Goal: Go to known website: Access a specific website the user already knows

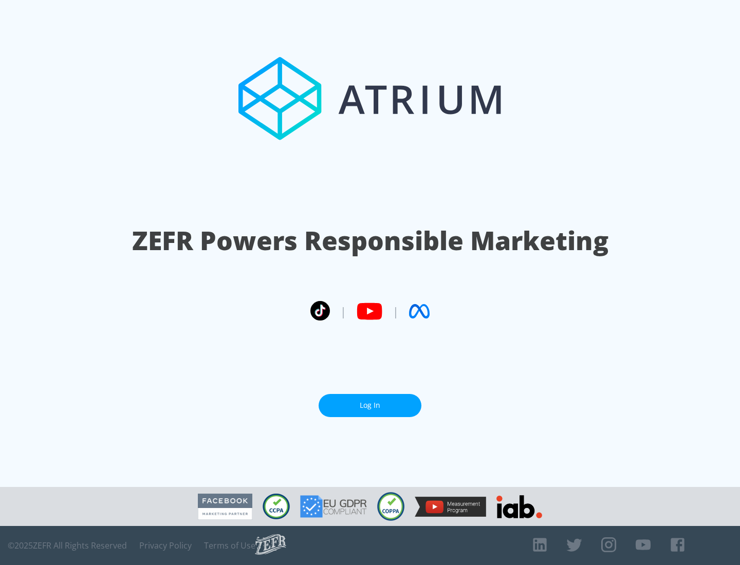
click at [370, 406] on link "Log In" at bounding box center [370, 405] width 103 height 23
